Goal: Task Accomplishment & Management: Complete application form

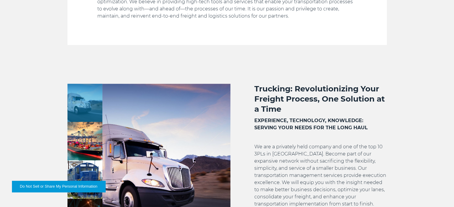
scroll to position [403, 0]
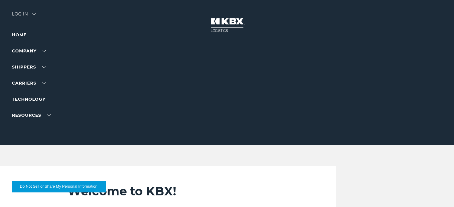
click at [36, 14] on img at bounding box center [34, 14] width 4 height 2
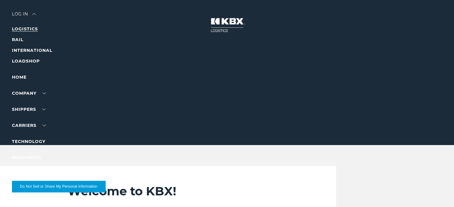
click at [21, 27] on link "LOGISTICS" at bounding box center [25, 28] width 26 height 5
click at [35, 14] on img at bounding box center [34, 14] width 4 height 2
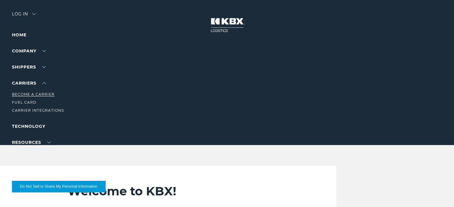
click at [46, 93] on link "Become a Carrier" at bounding box center [33, 94] width 43 height 4
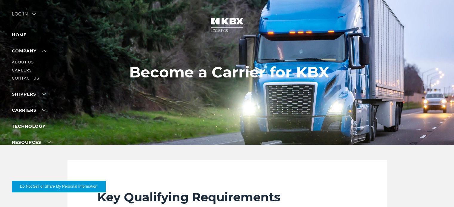
click at [23, 70] on link "Careers" at bounding box center [22, 70] width 20 height 4
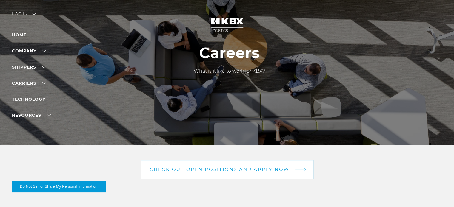
click at [215, 171] on span "Check out open positions and apply now!" at bounding box center [221, 169] width 142 height 4
